Goal: Transaction & Acquisition: Purchase product/service

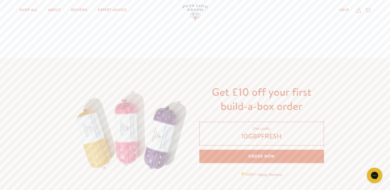
scroll to position [811, 0]
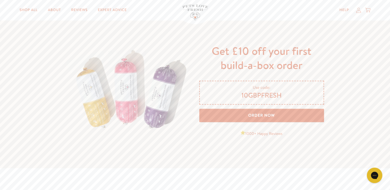
click at [268, 115] on link "Order Now" at bounding box center [261, 116] width 125 height 14
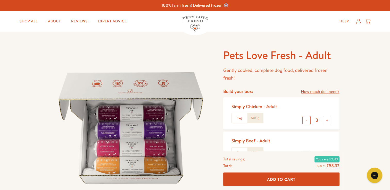
click at [307, 121] on button "-" at bounding box center [306, 120] width 8 height 8
type input "2"
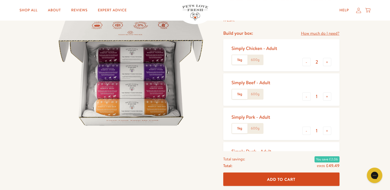
scroll to position [82, 0]
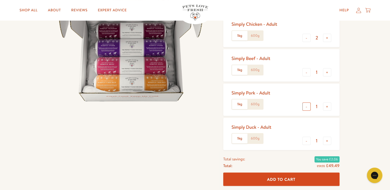
click at [306, 106] on button "-" at bounding box center [306, 107] width 8 height 8
type input "0"
click at [292, 179] on span "Add To Cart" at bounding box center [281, 179] width 28 height 5
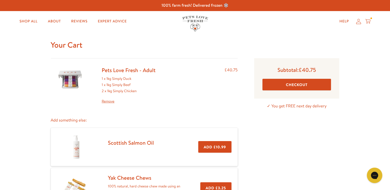
click at [297, 85] on button "Checkout" at bounding box center [296, 85] width 69 height 12
